Goal: Check status: Check status

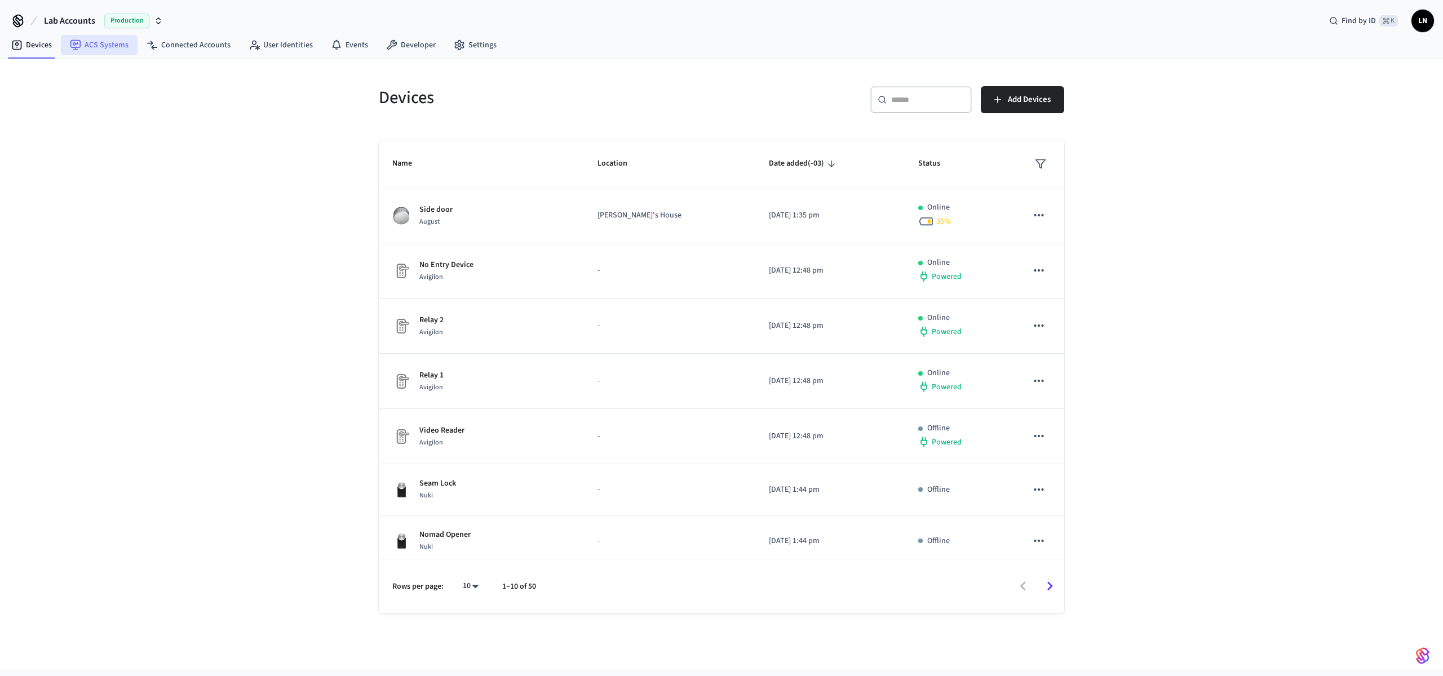
click at [89, 44] on link "ACS Systems" at bounding box center [99, 45] width 77 height 20
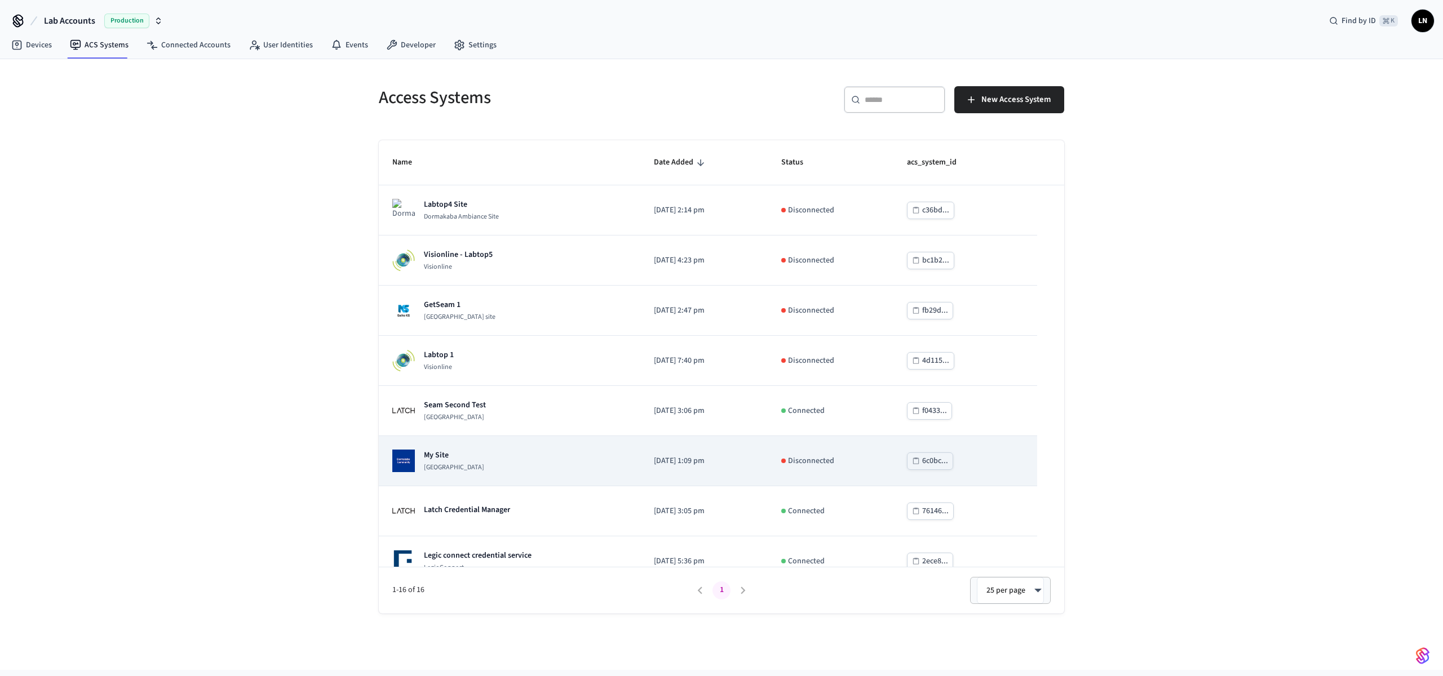
click at [529, 460] on div "My Site [GEOGRAPHIC_DATA]" at bounding box center [509, 461] width 234 height 23
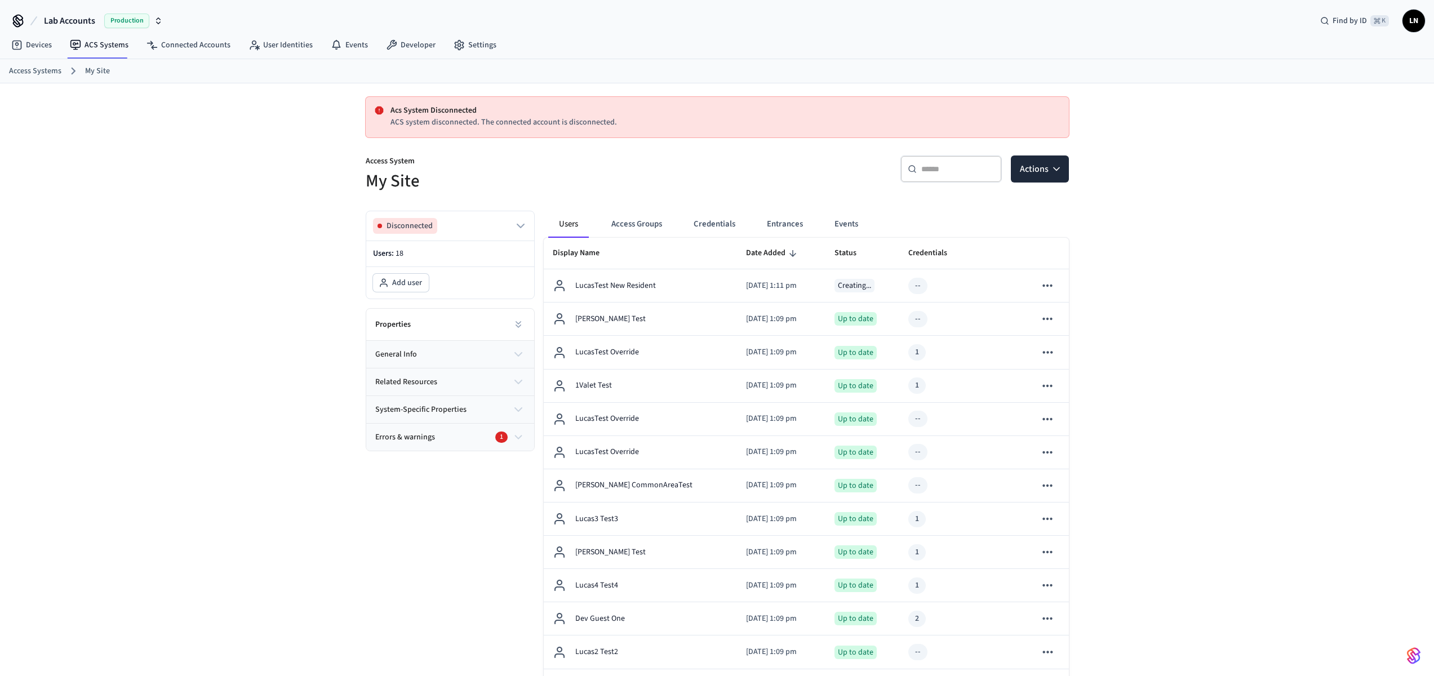
click at [471, 438] on div "Errors & warnings 1" at bounding box center [444, 438] width 138 height 12
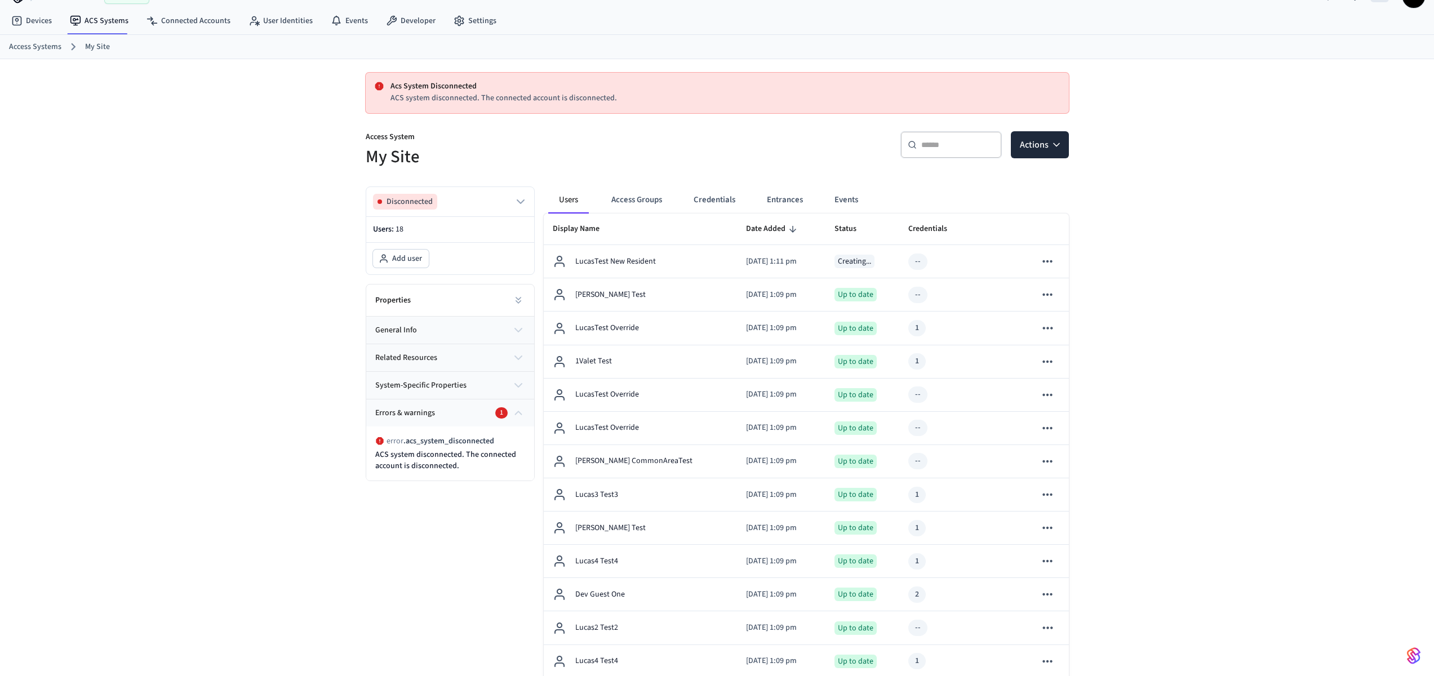
scroll to position [25, 0]
click at [435, 348] on button "related resources" at bounding box center [450, 357] width 168 height 27
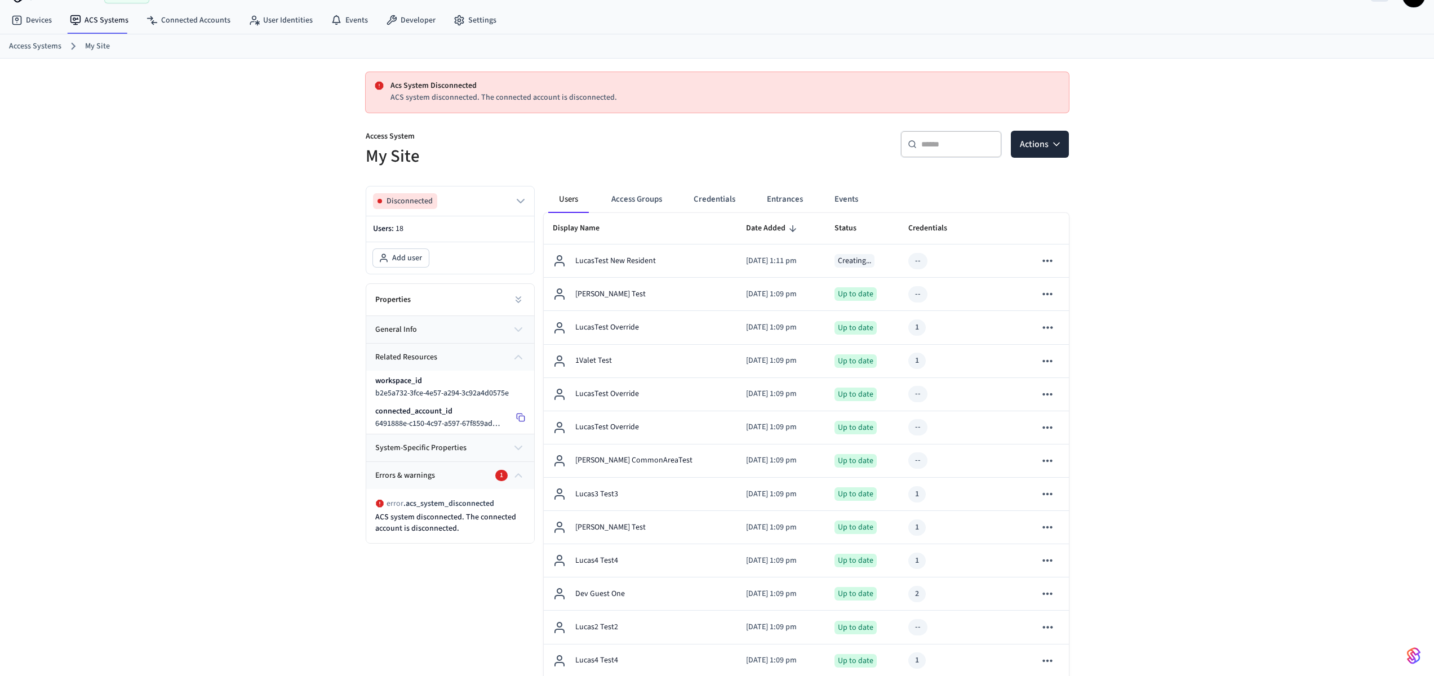
click at [524, 414] on icon at bounding box center [520, 417] width 9 height 9
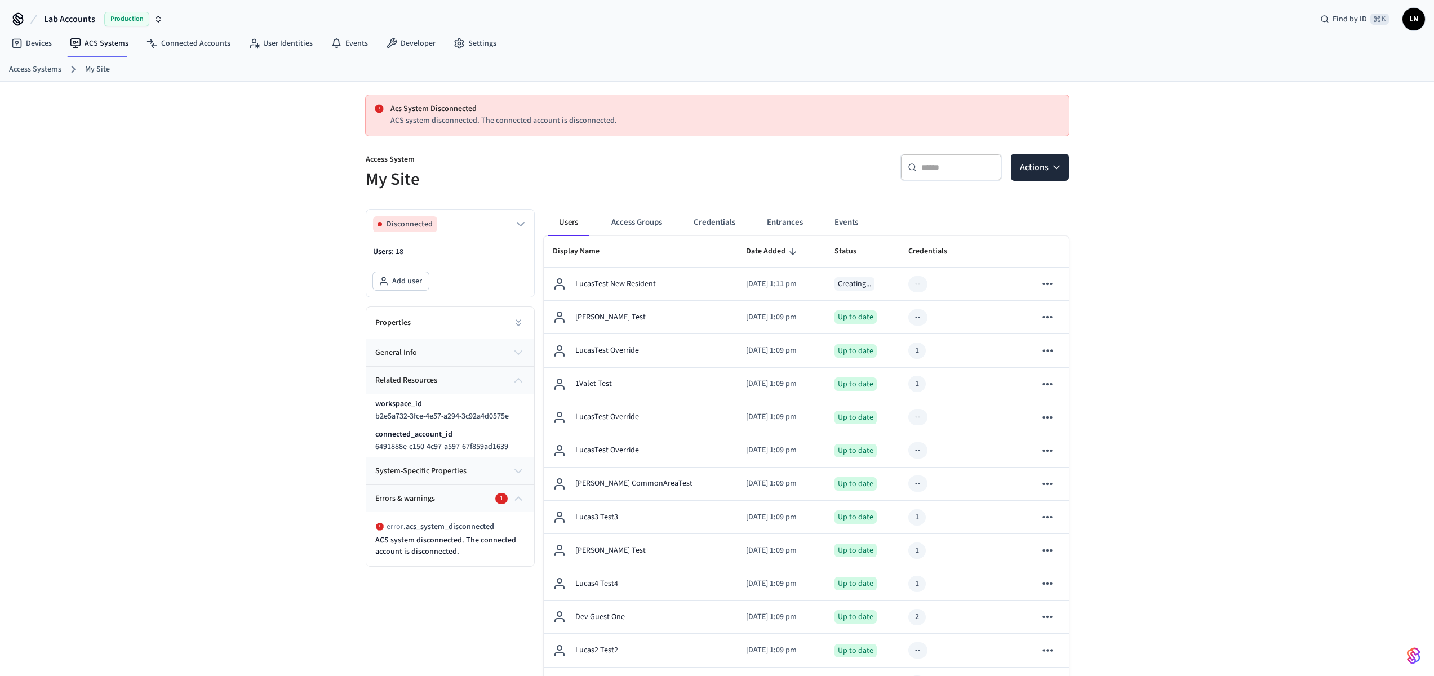
scroll to position [2, 0]
drag, startPoint x: 638, startPoint y: 124, endPoint x: 391, endPoint y: 110, distance: 247.8
click at [391, 110] on div "Acs System Disconnected ACS system disconnected. The connected account is disco…" at bounding box center [726, 115] width 670 height 24
click at [512, 127] on div "Acs System Disconnected ACS system disconnected. The connected account is disco…" at bounding box center [717, 115] width 703 height 41
drag, startPoint x: 619, startPoint y: 137, endPoint x: 349, endPoint y: 110, distance: 271.2
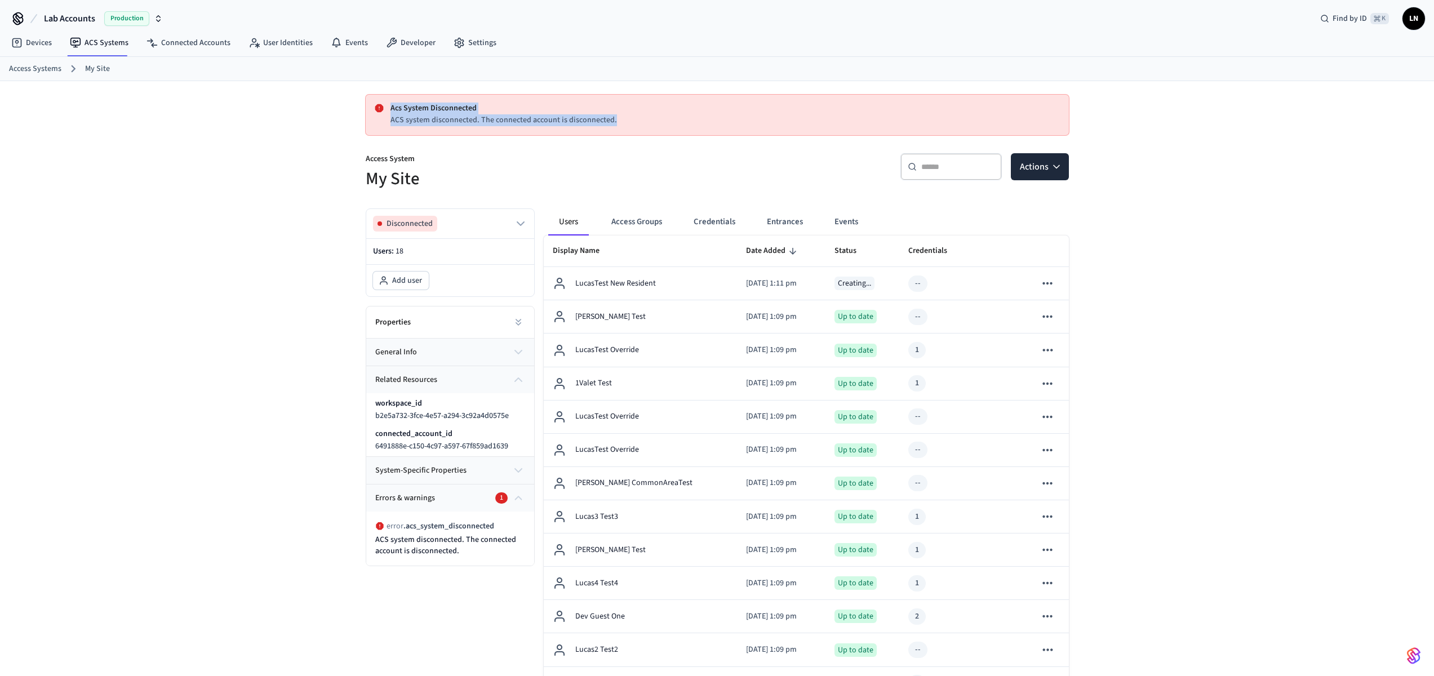
click at [349, 110] on div "Acs System Disconnected ACS system disconnected. The connected account is disco…" at bounding box center [717, 509] width 1434 height 856
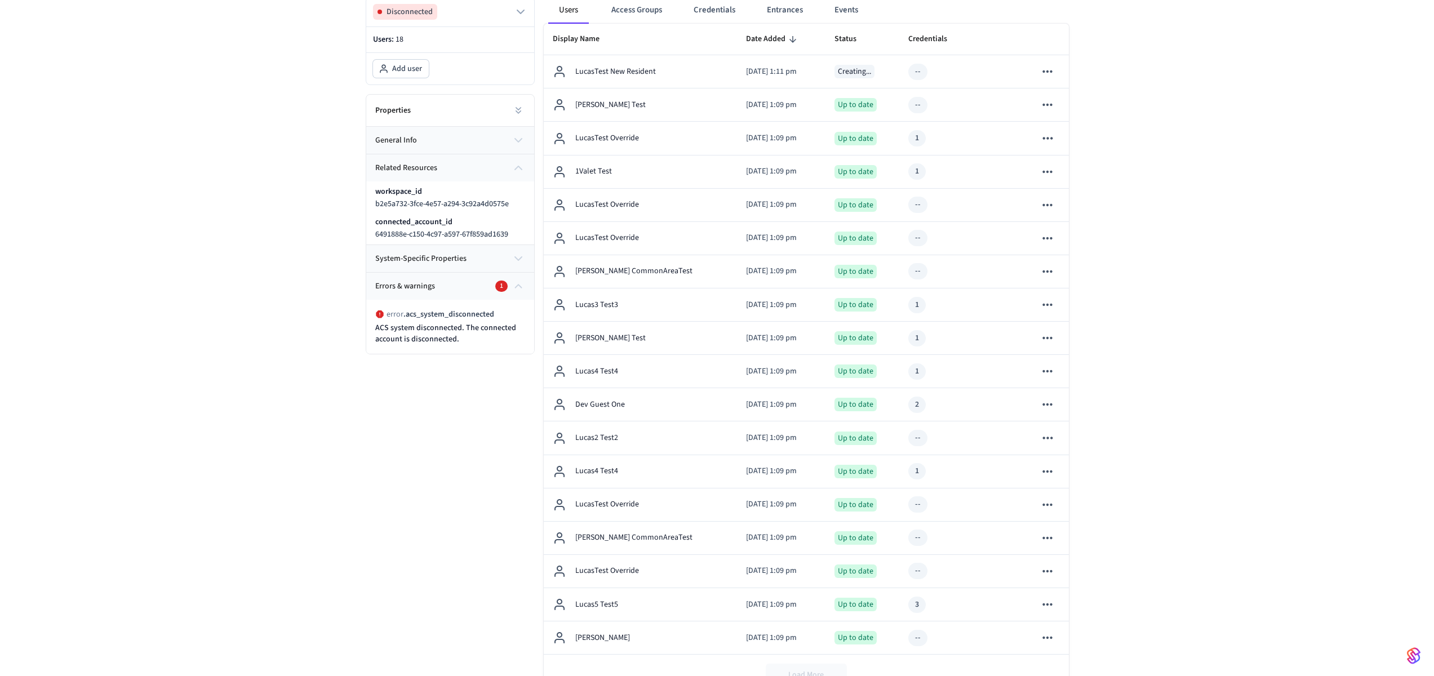
scroll to position [0, 0]
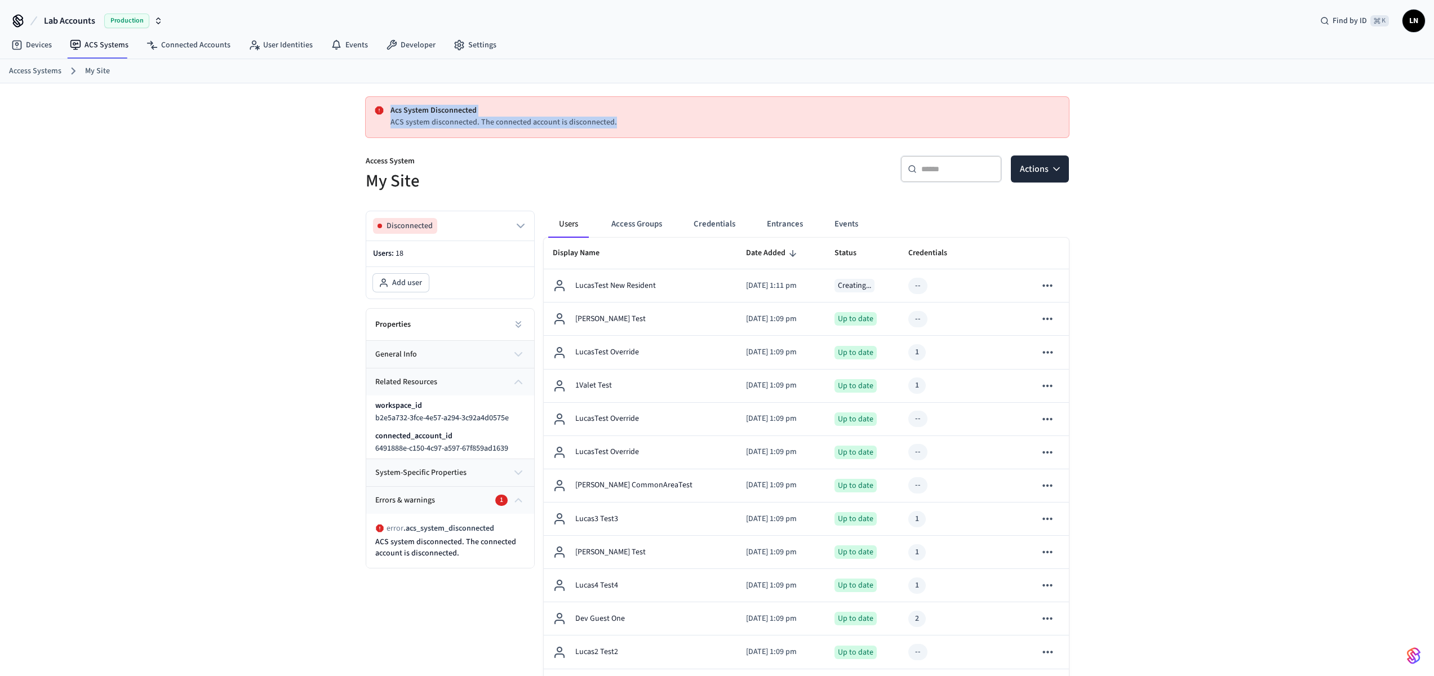
drag, startPoint x: 635, startPoint y: 119, endPoint x: 399, endPoint y: 91, distance: 237.2
click at [399, 91] on div "Acs System Disconnected ACS system disconnected. The connected account is disco…" at bounding box center [717, 511] width 721 height 856
click at [375, 115] on icon at bounding box center [379, 110] width 9 height 9
drag, startPoint x: 383, startPoint y: 107, endPoint x: 569, endPoint y: 130, distance: 187.4
click at [531, 126] on div "Acs System Disconnected ACS system disconnected. The connected account is disco…" at bounding box center [717, 117] width 685 height 23
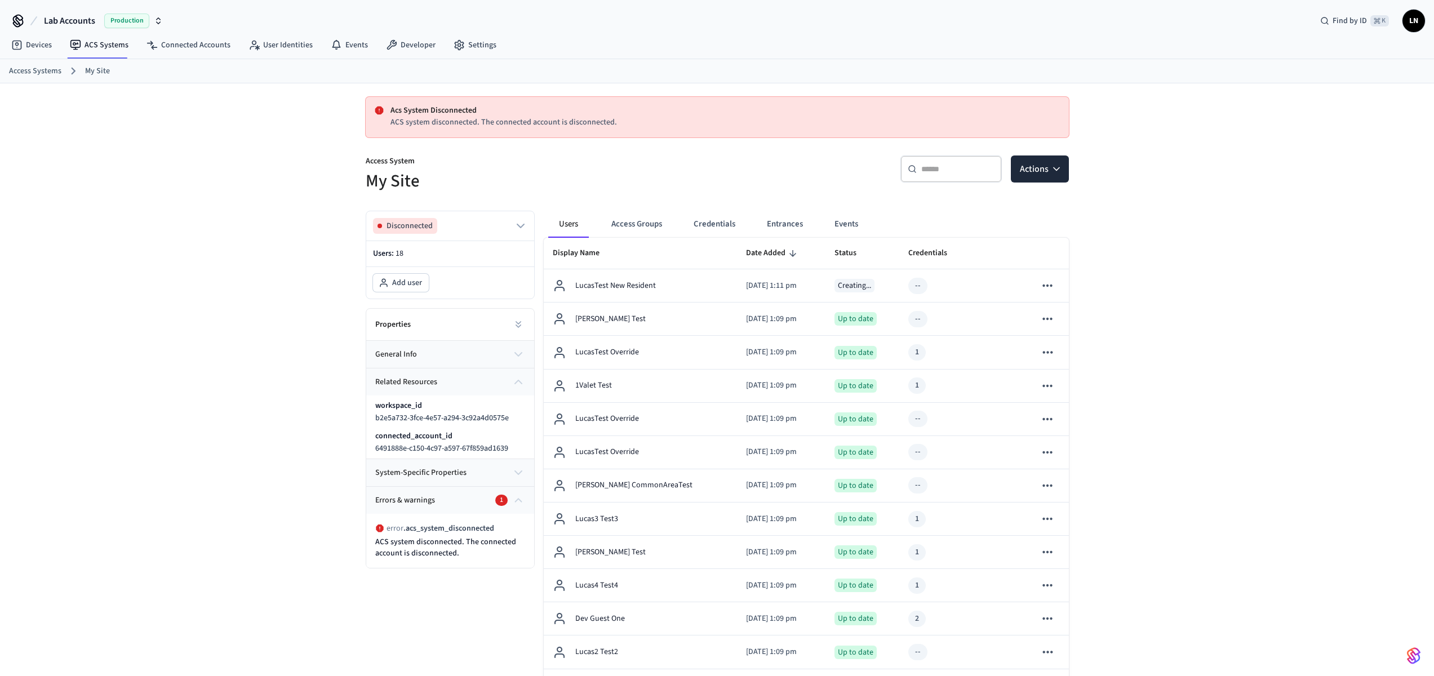
click at [640, 130] on div "Acs System Disconnected ACS system disconnected. The connected account is disco…" at bounding box center [717, 117] width 703 height 41
click at [307, 369] on div "Acs System Disconnected ACS system disconnected. The connected account is disco…" at bounding box center [717, 511] width 1434 height 856
click at [203, 152] on div "Acs System Disconnected ACS system disconnected. The connected account is disco…" at bounding box center [717, 511] width 1434 height 856
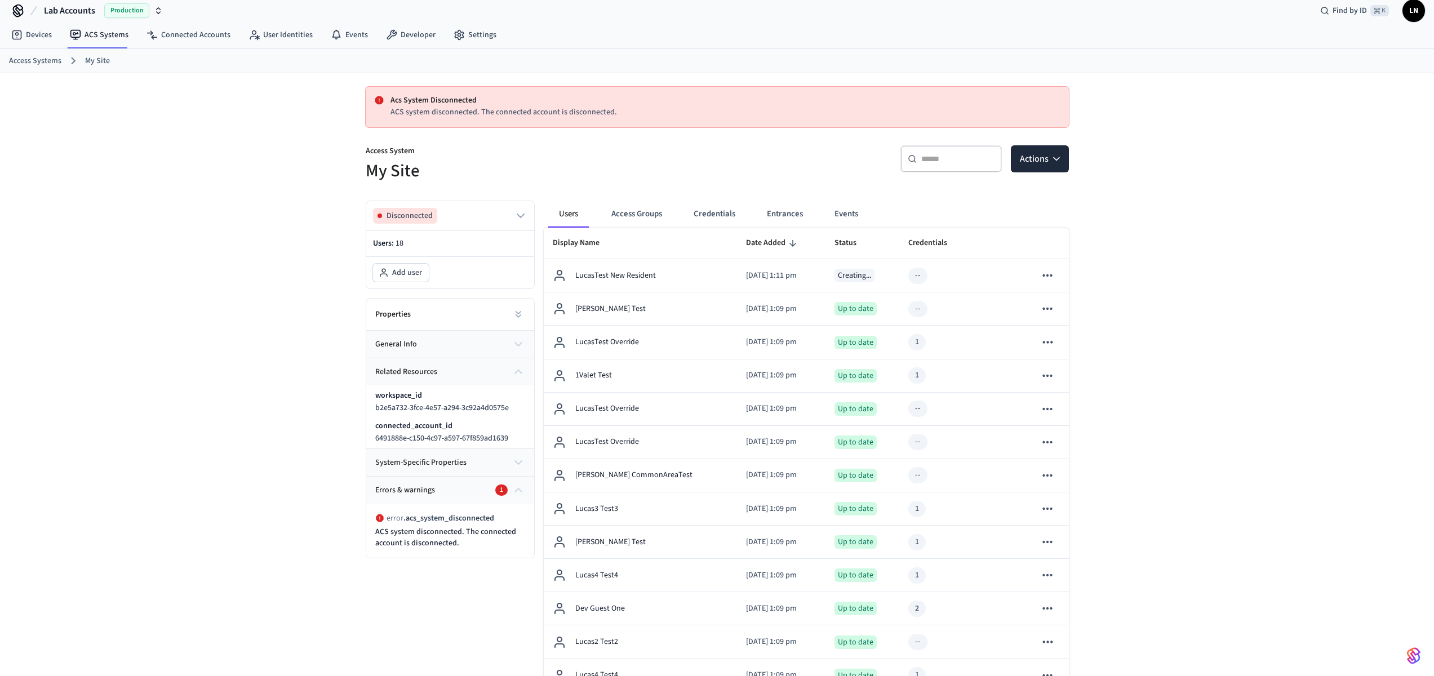
scroll to position [23, 0]
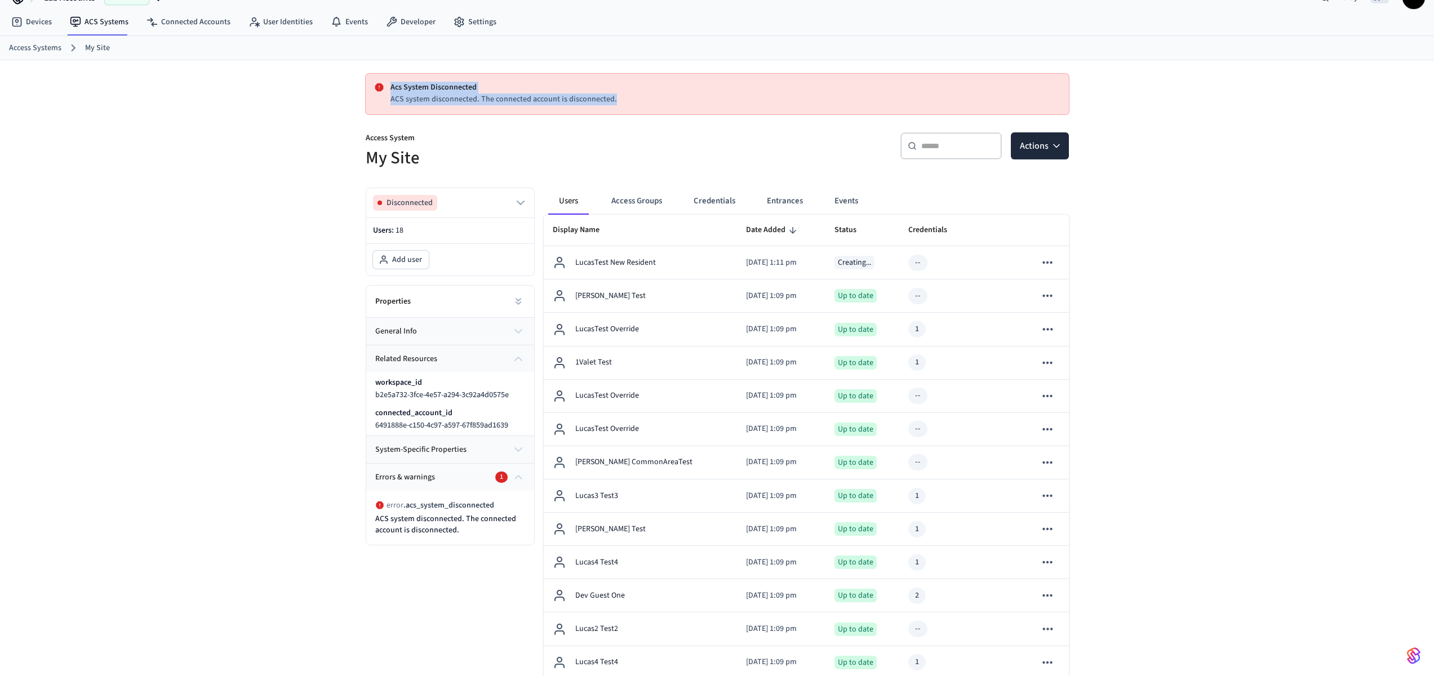
drag, startPoint x: 633, startPoint y: 114, endPoint x: 416, endPoint y: 78, distance: 219.5
click at [416, 78] on div "Acs System Disconnected ACS system disconnected. The connected account is disco…" at bounding box center [717, 488] width 721 height 856
click at [470, 131] on div "Access System My Site" at bounding box center [531, 144] width 358 height 51
